Goal: Complete application form

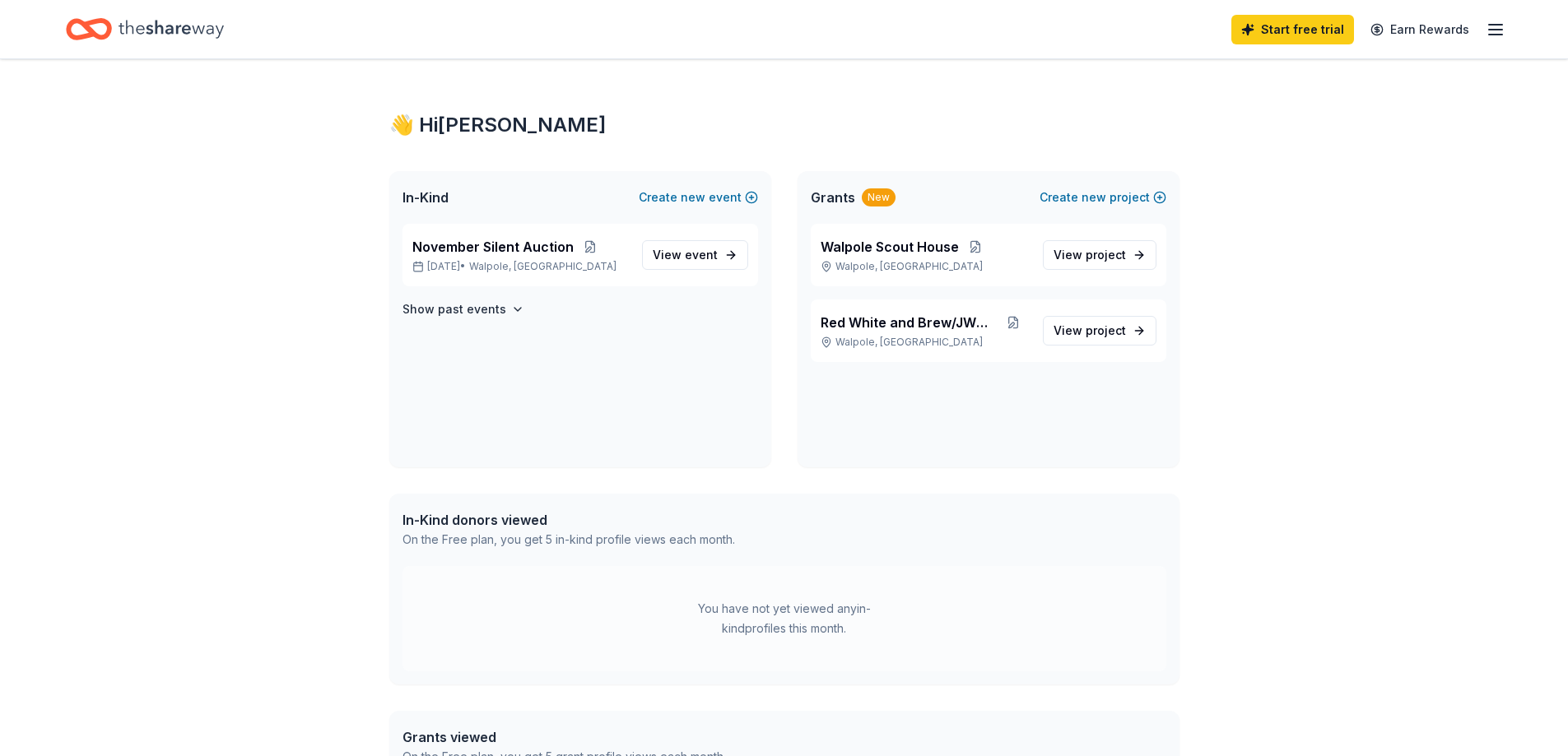
click at [162, 32] on icon "Home" at bounding box center [171, 28] width 106 height 18
click at [714, 252] on span "event" at bounding box center [701, 254] width 33 height 14
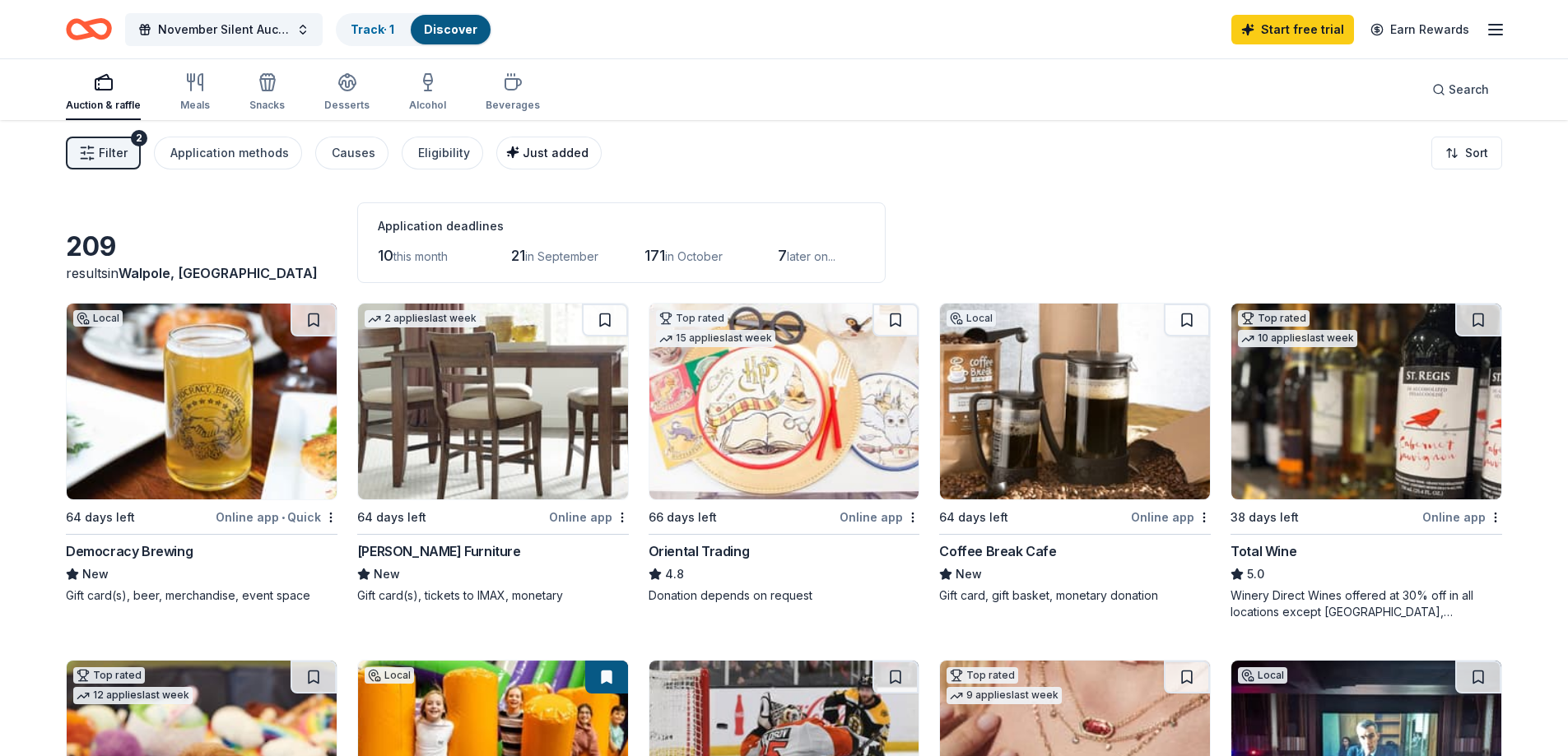
click at [561, 148] on span "Just added" at bounding box center [555, 153] width 66 height 14
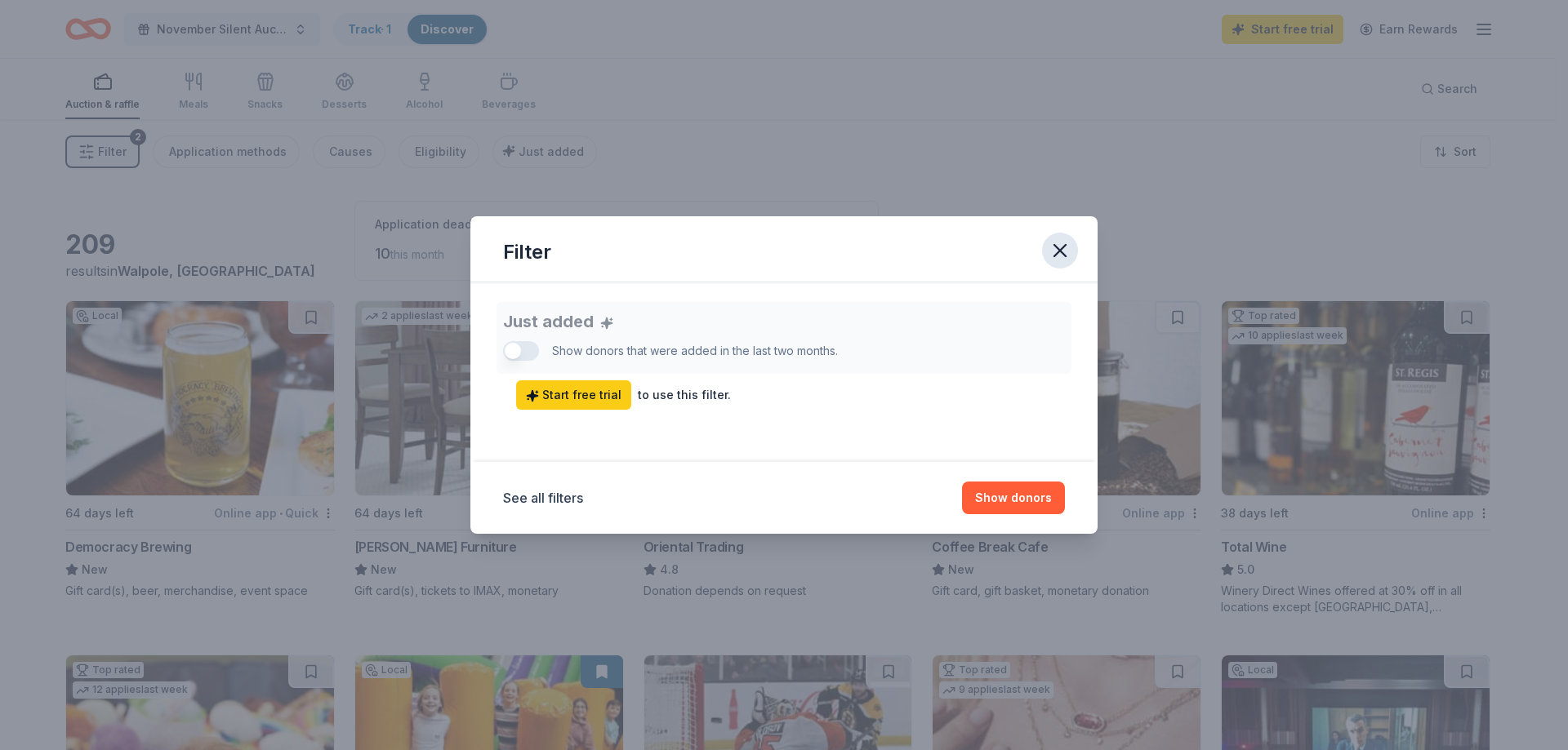
click at [1068, 257] on icon "button" at bounding box center [1060, 251] width 23 height 23
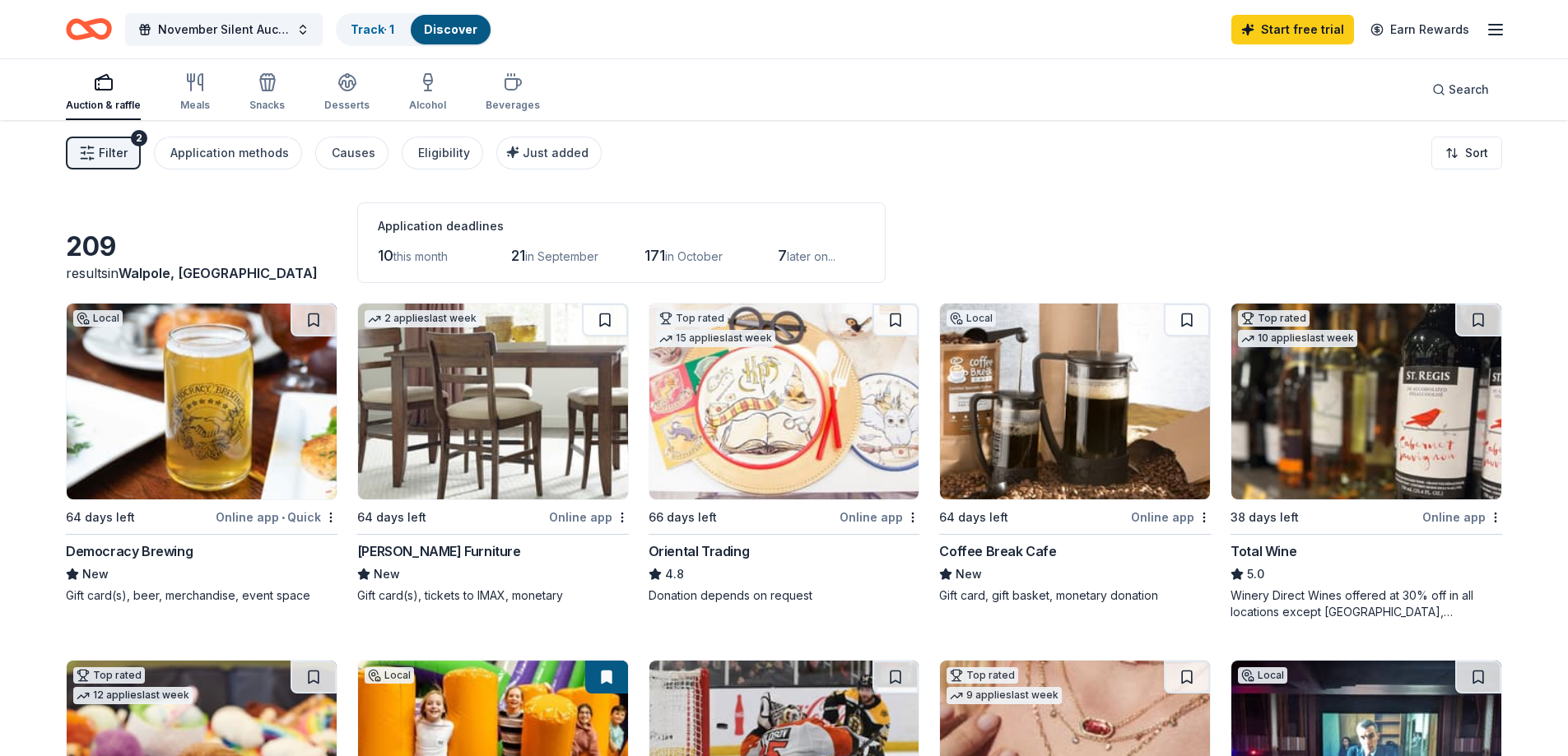
click at [130, 151] on button "Filter 2" at bounding box center [103, 153] width 75 height 33
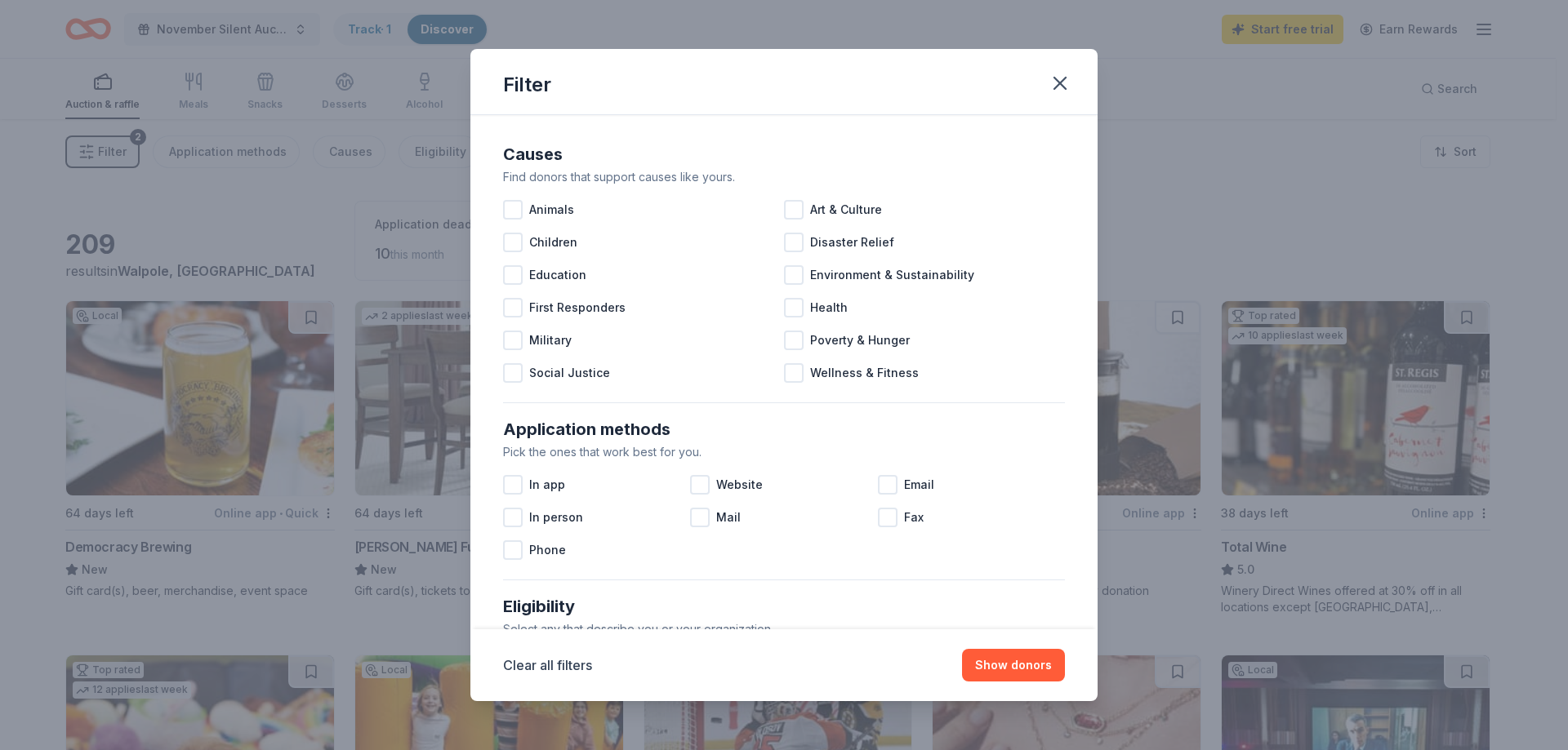
click at [670, 29] on div "Filter Causes Find donors that support causes like yours. Animals Art & Culture…" at bounding box center [784, 375] width 1568 height 750
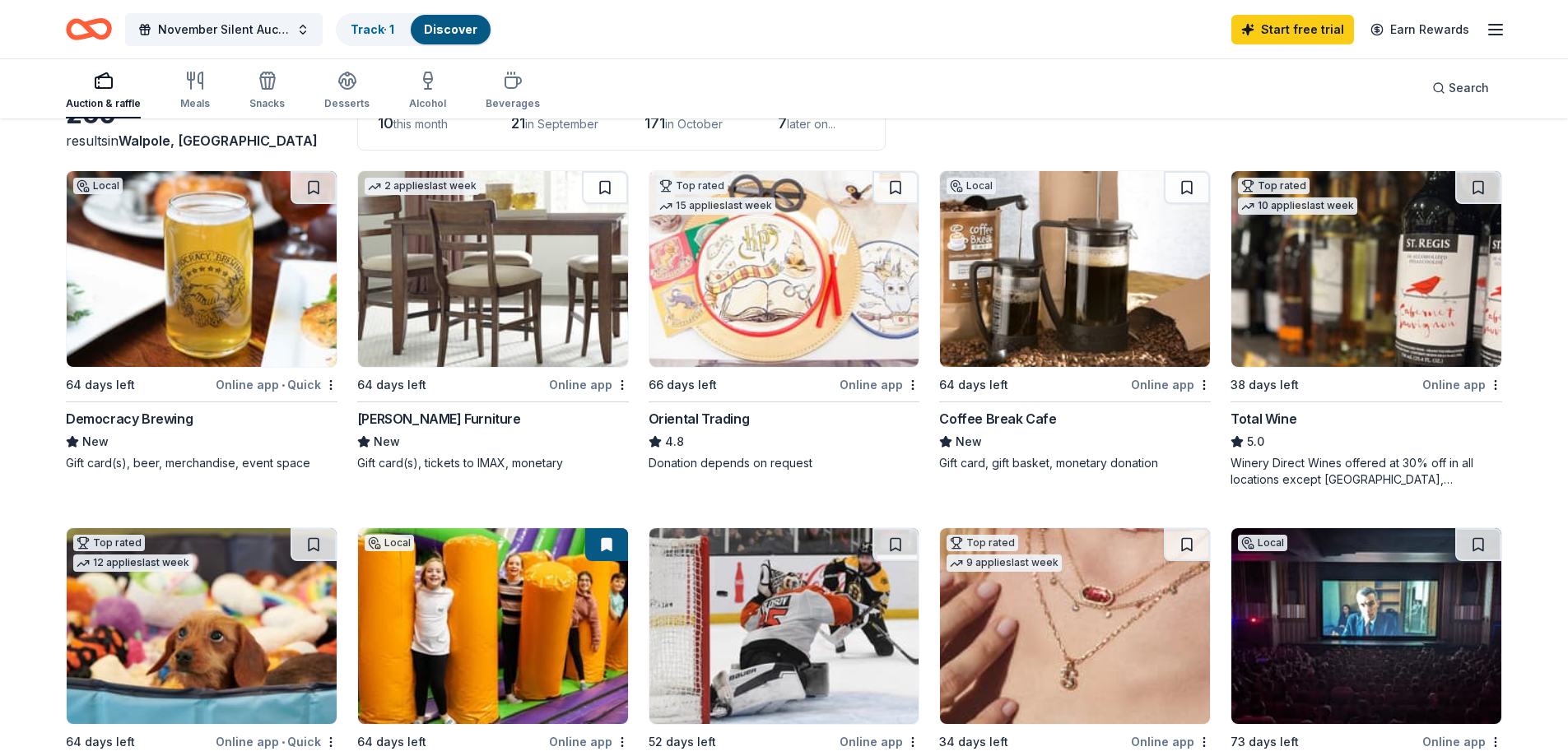
scroll to position [82, 0]
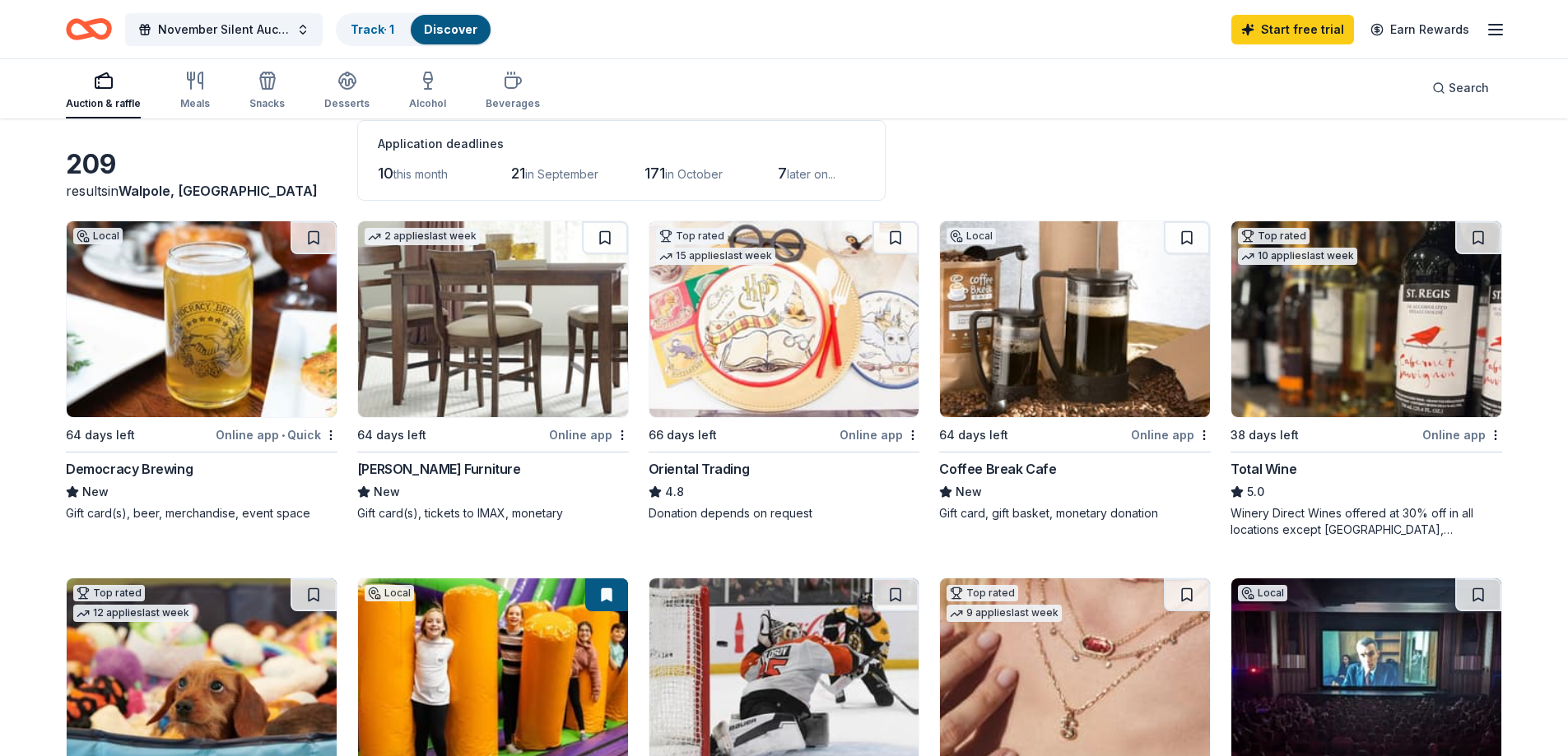
click at [676, 173] on span "in October" at bounding box center [693, 174] width 58 height 14
click at [193, 90] on div "Meals" at bounding box center [195, 90] width 29 height 40
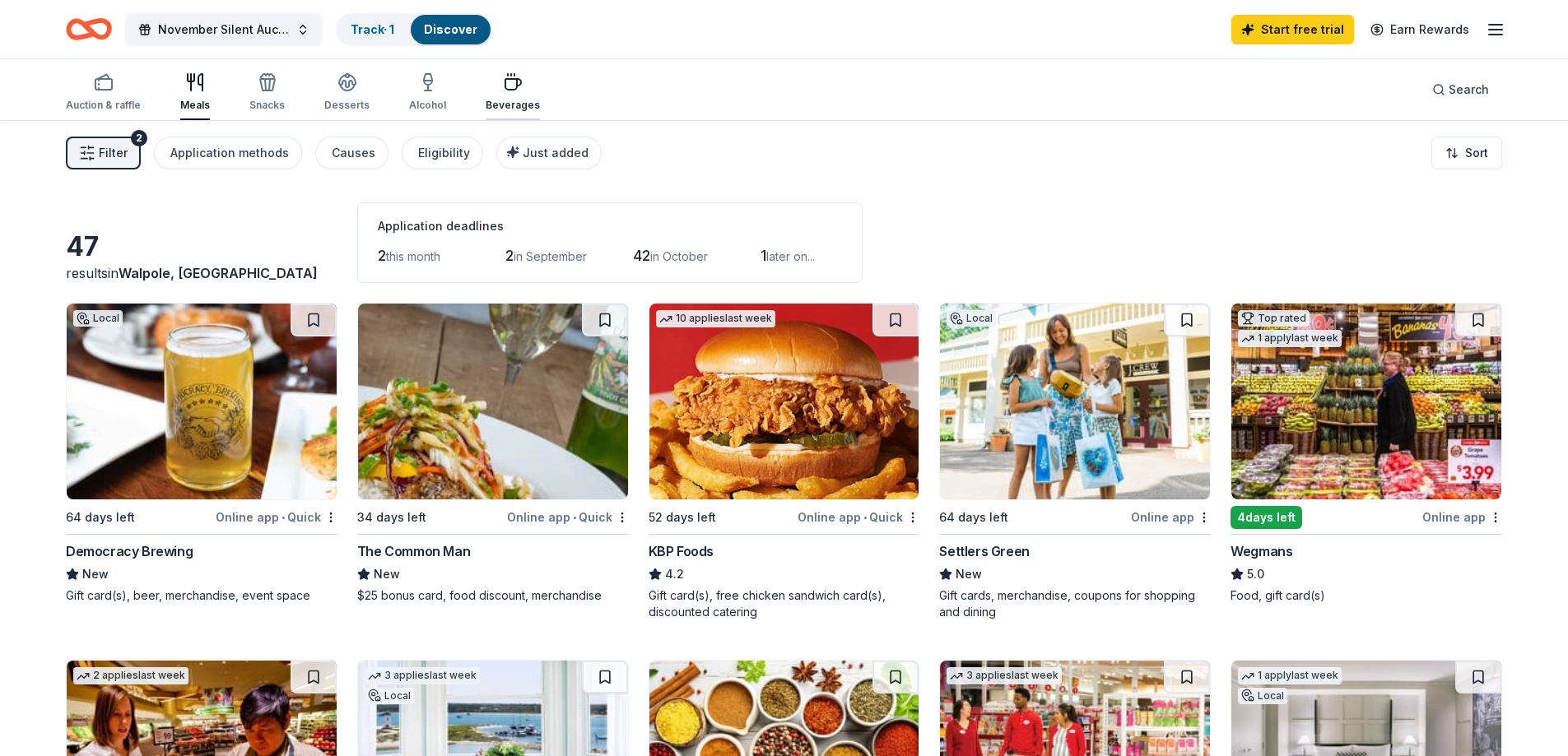
click at [518, 92] on div "Beverages" at bounding box center [512, 92] width 54 height 40
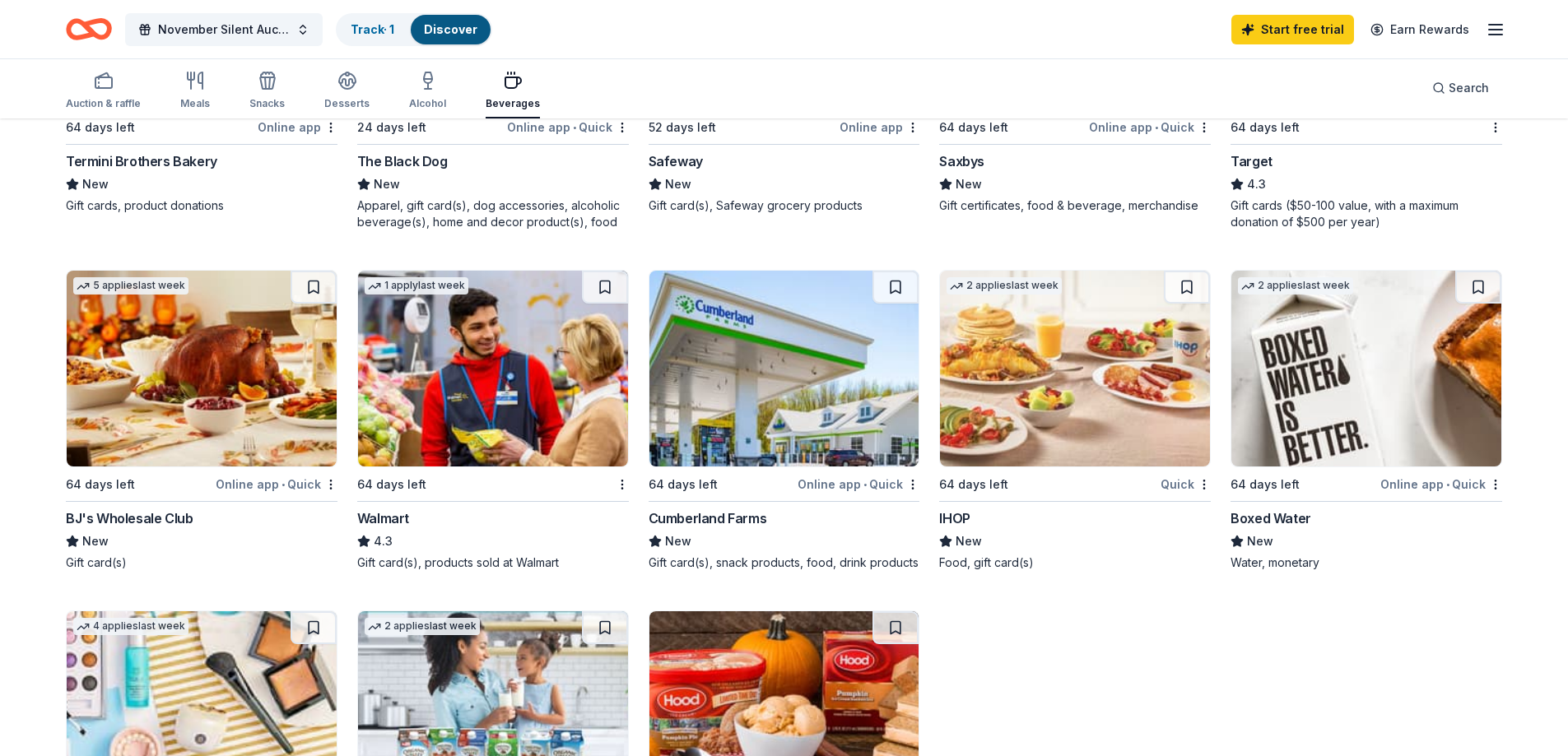
scroll to position [658, 0]
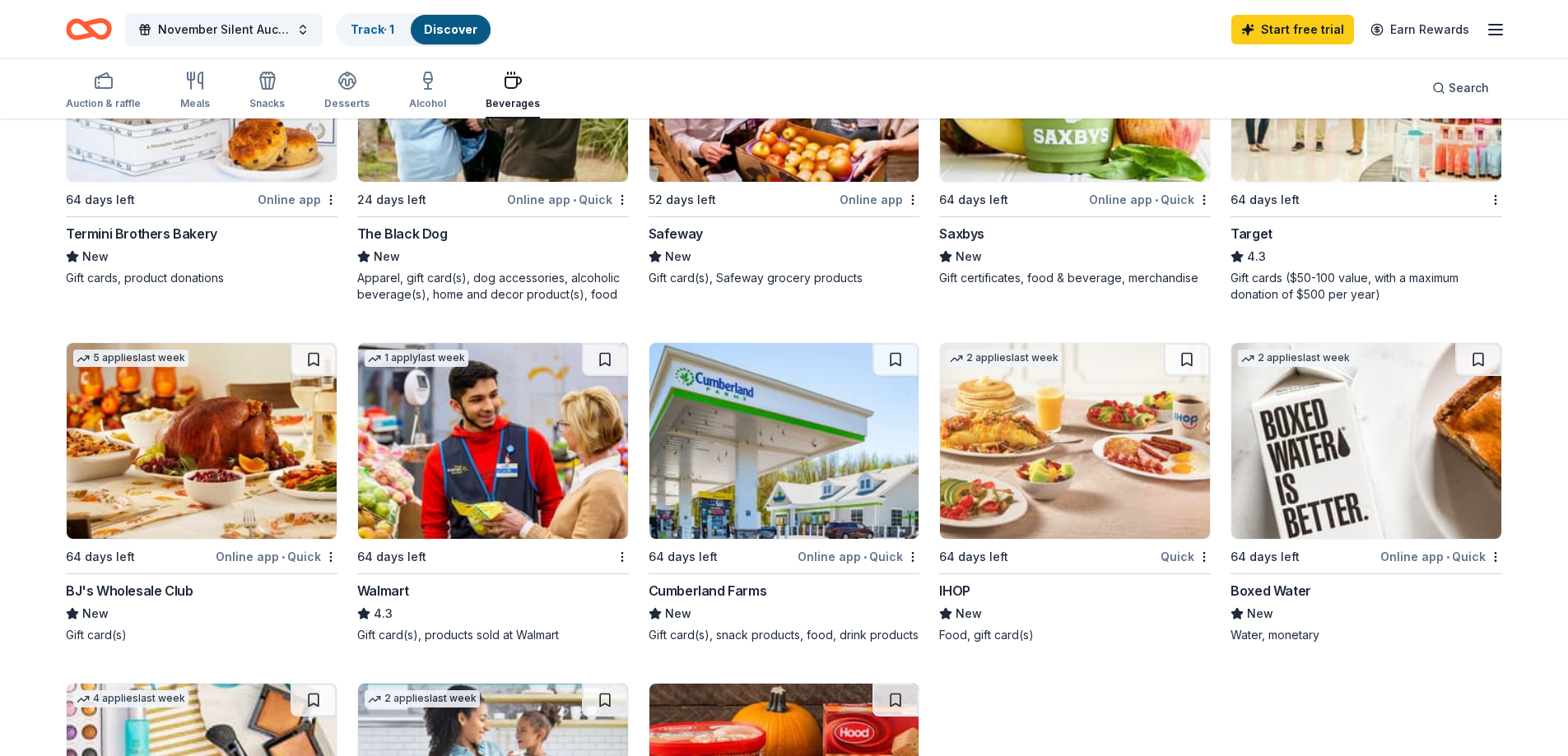
click at [156, 489] on img at bounding box center [202, 441] width 270 height 196
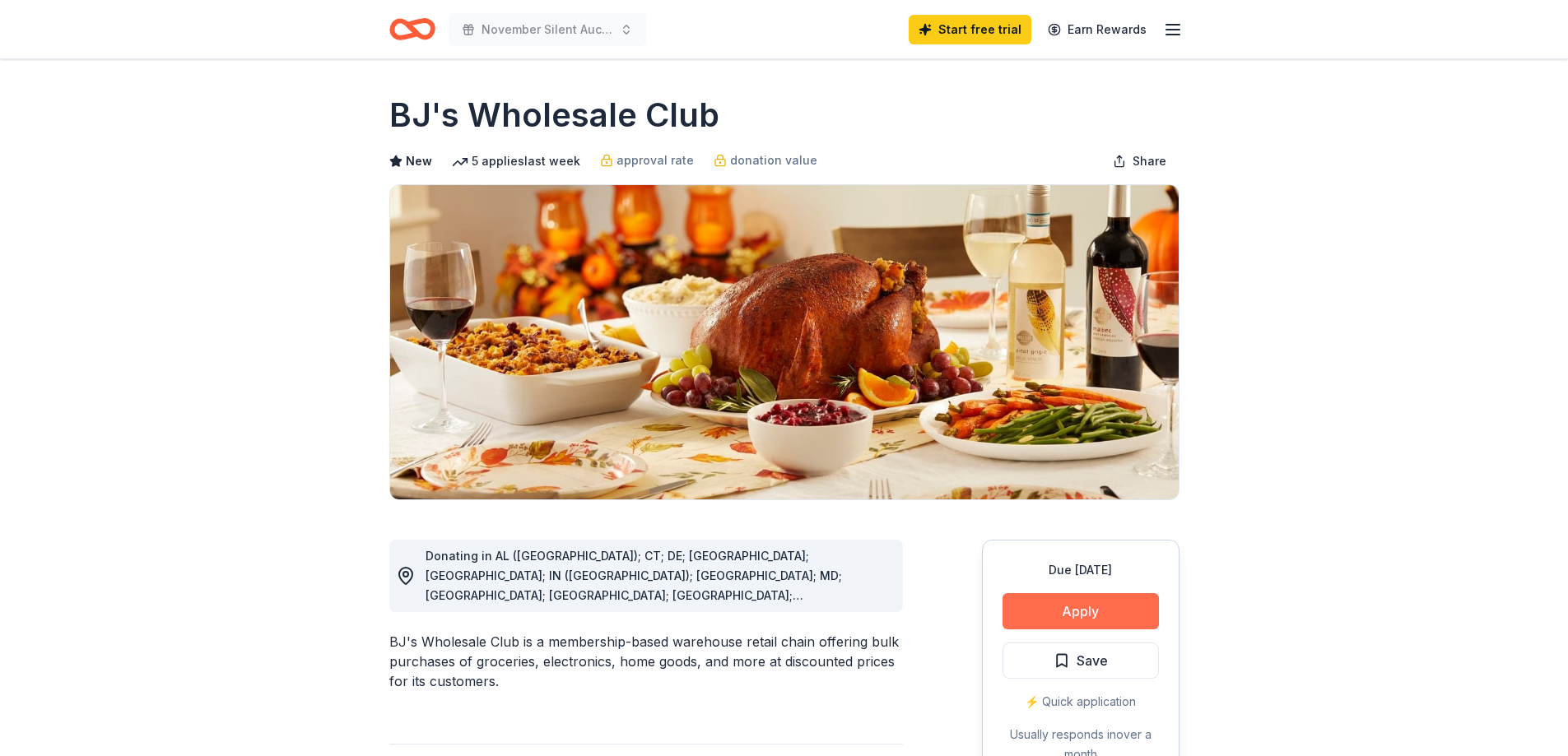
click at [1086, 623] on button "Apply" at bounding box center [1081, 612] width 156 height 36
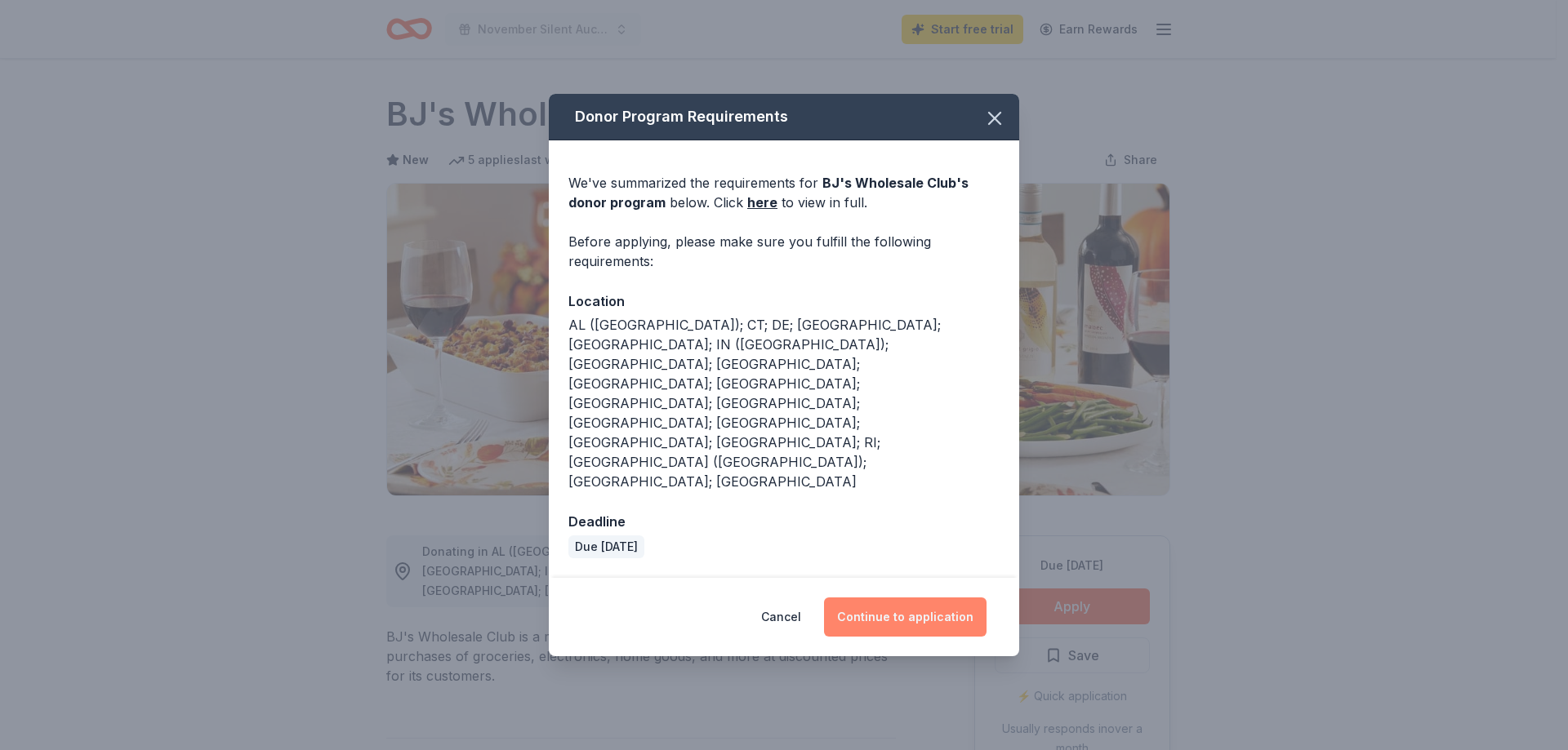
click at [923, 597] on button "Continue to application" at bounding box center [906, 617] width 163 height 39
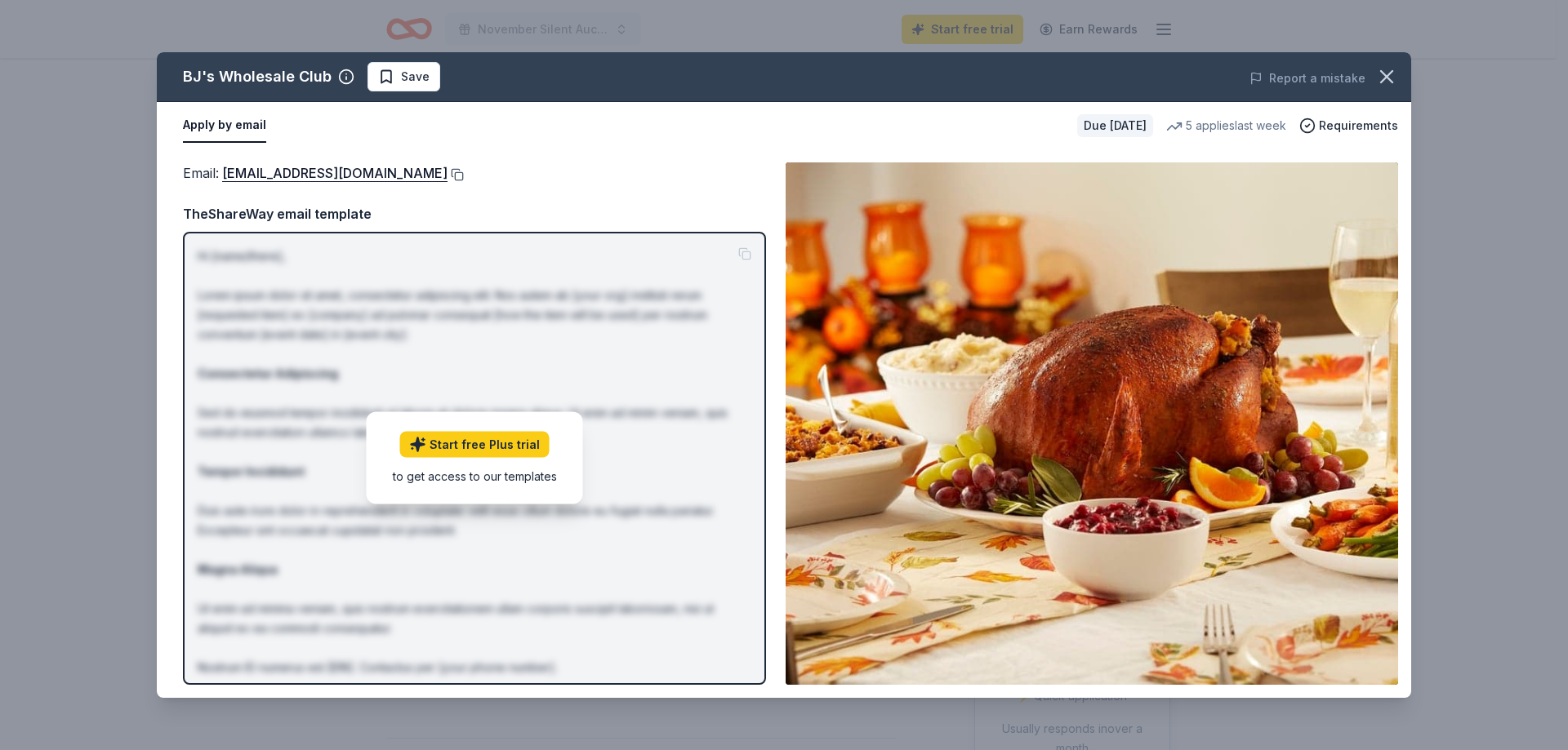
click at [448, 170] on button at bounding box center [455, 174] width 16 height 13
click at [416, 75] on span "Save" at bounding box center [415, 77] width 29 height 20
click at [1388, 66] on icon "button" at bounding box center [1386, 77] width 23 height 23
